Goal: Information Seeking & Learning: Check status

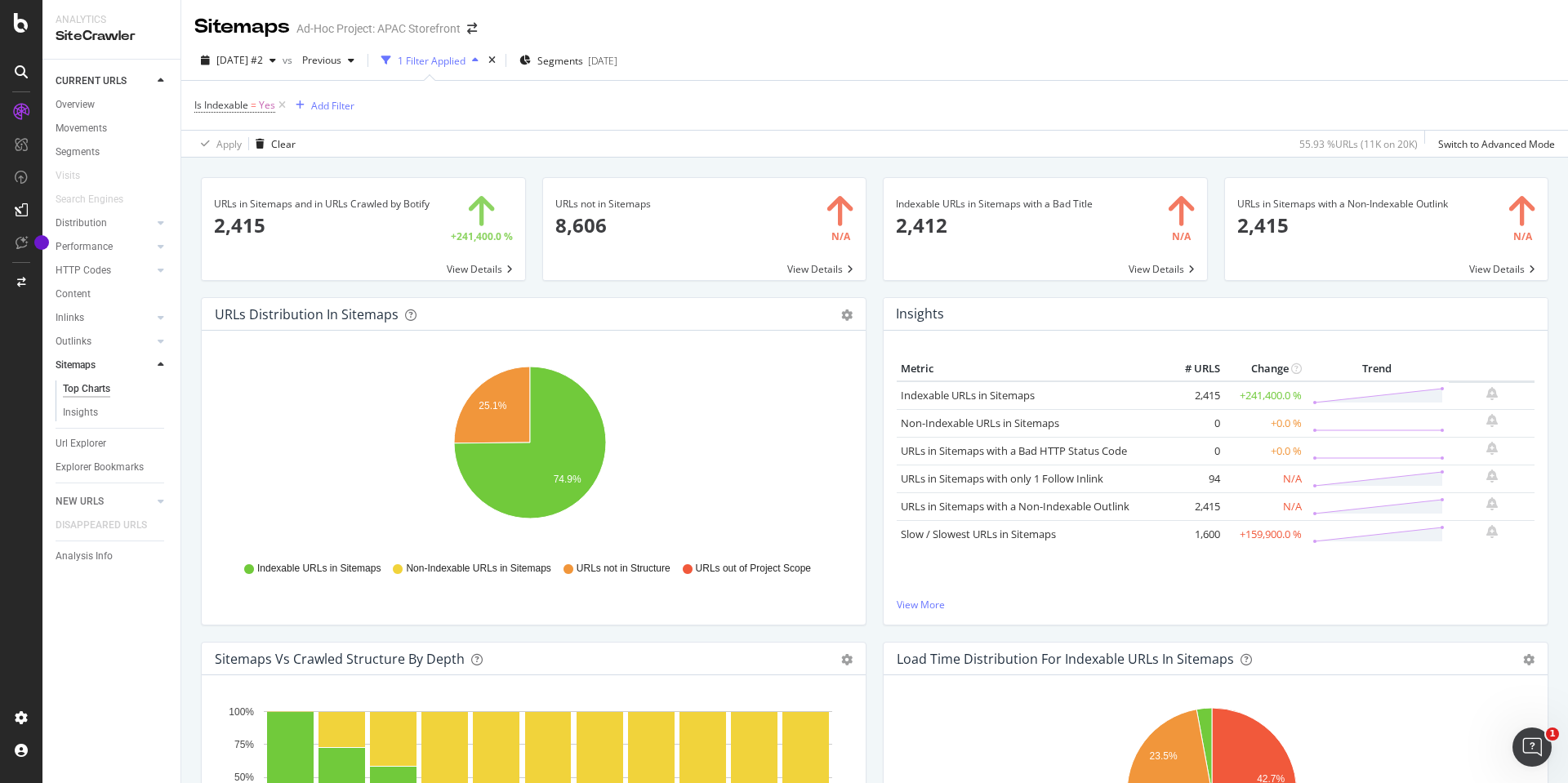
click at [810, 267] on span at bounding box center [705, 230] width 324 height 102
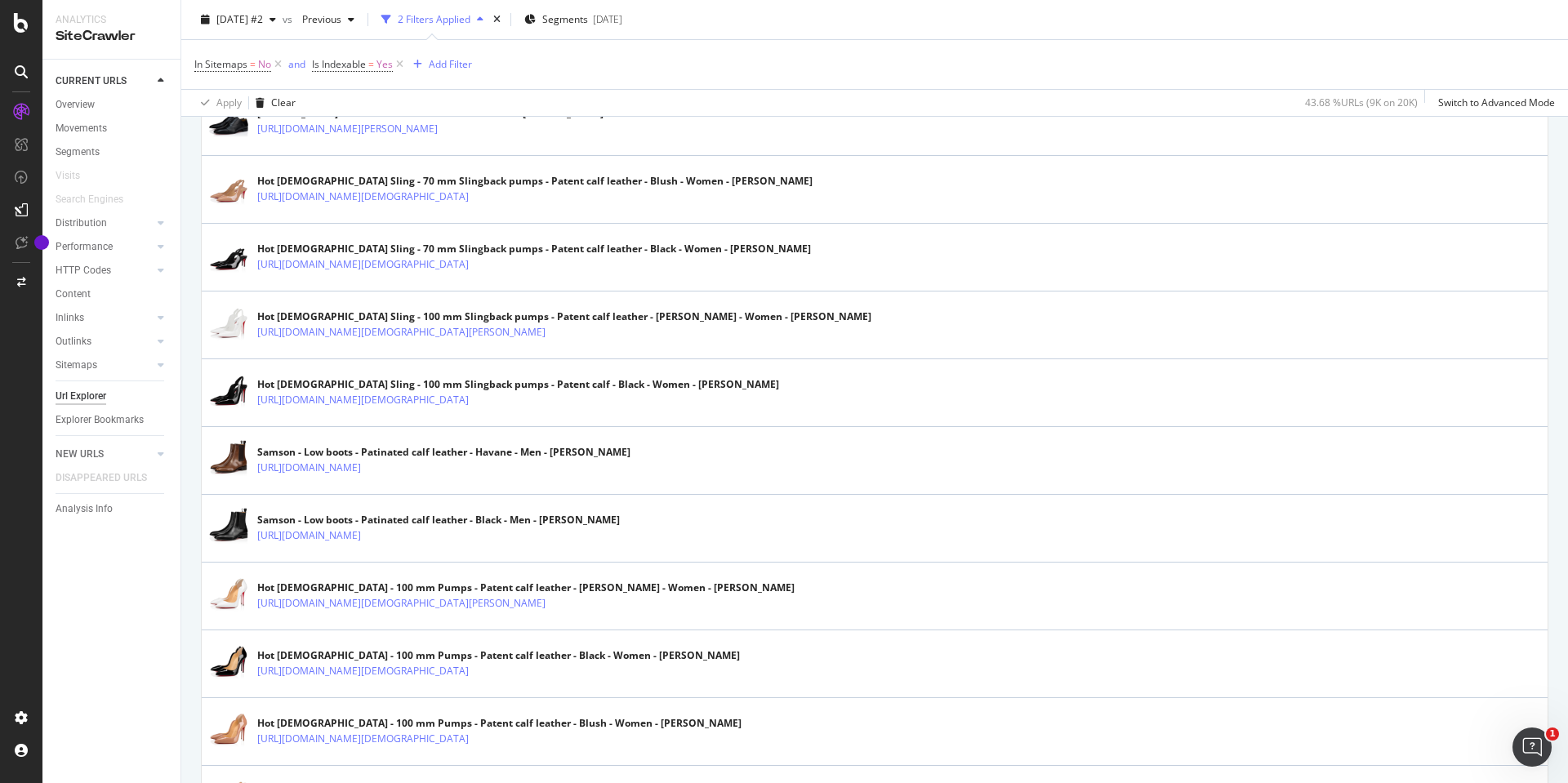
scroll to position [3147, 0]
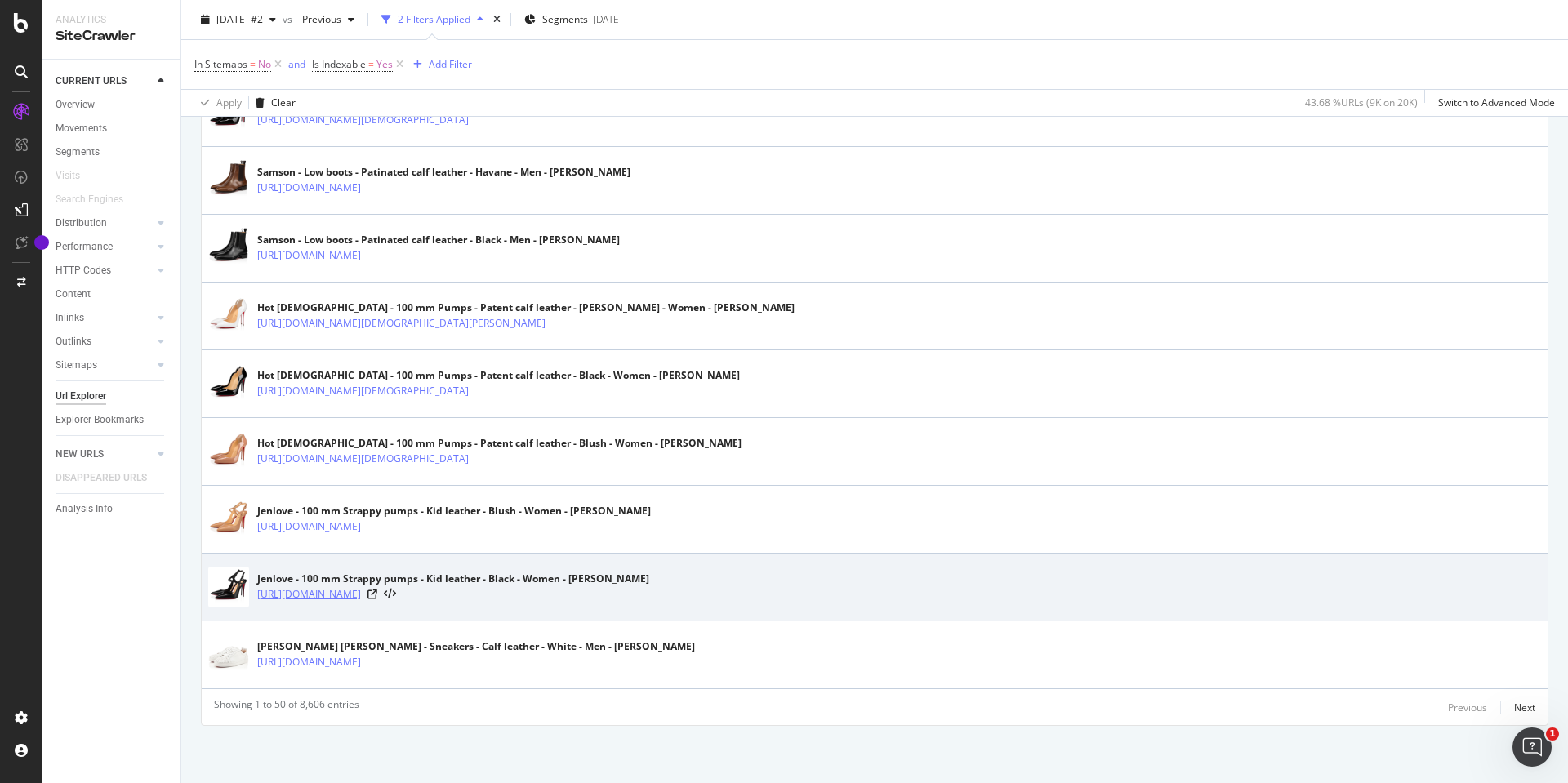
click at [361, 597] on link "[URL][DOMAIN_NAME]" at bounding box center [308, 595] width 103 height 16
click at [377, 595] on icon at bounding box center [372, 595] width 10 height 10
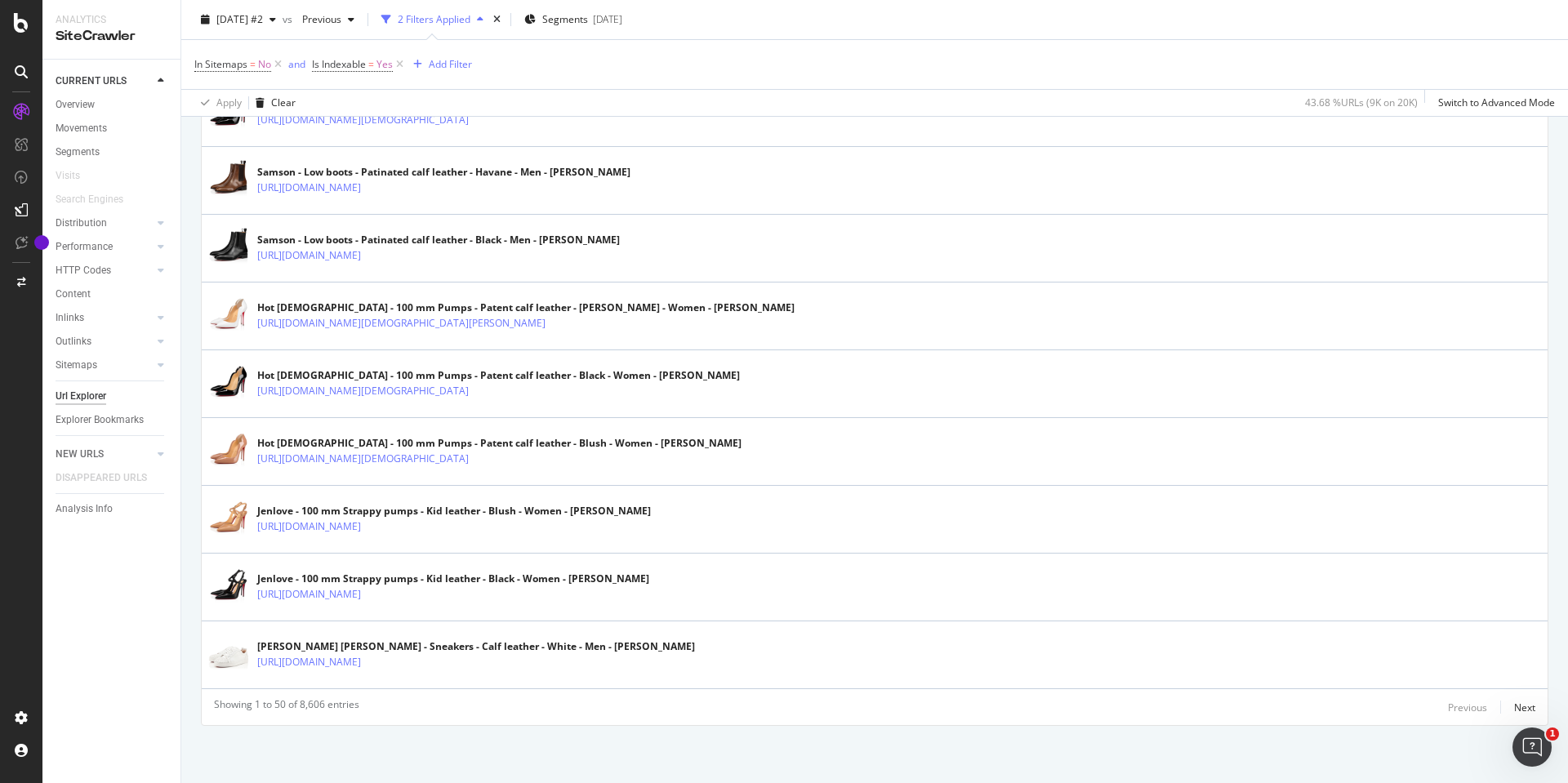
scroll to position [0, 0]
